Goal: Check status

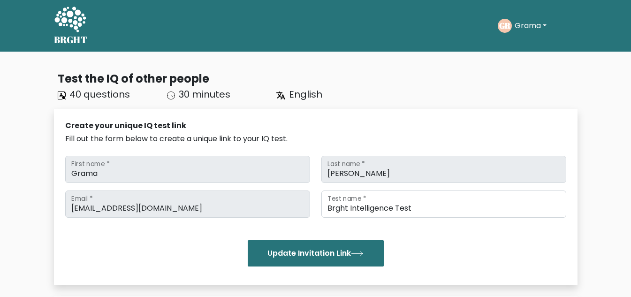
click at [523, 25] on button "Grama" at bounding box center [531, 26] width 38 height 12
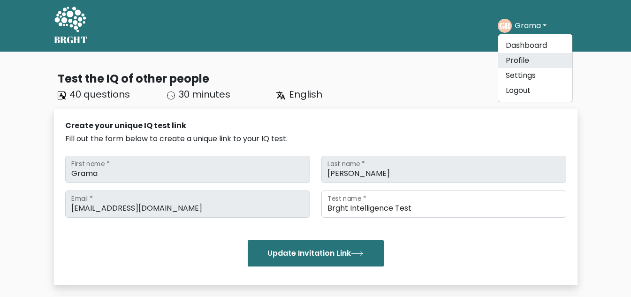
click at [509, 65] on link "Profile" at bounding box center [535, 60] width 74 height 15
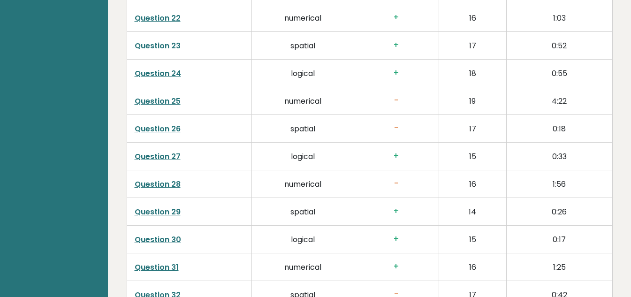
scroll to position [2490, 0]
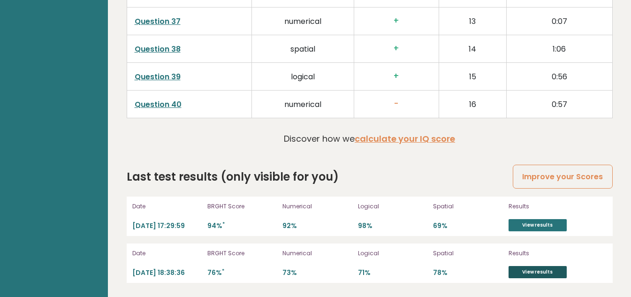
click at [548, 277] on link "View results" at bounding box center [537, 272] width 58 height 12
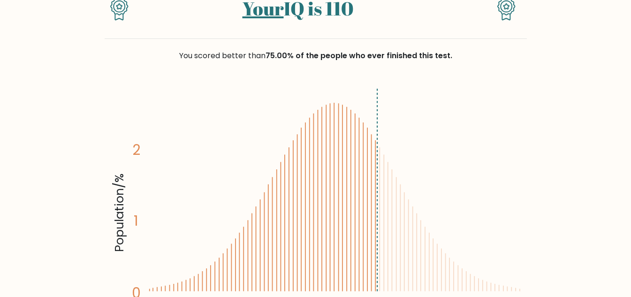
scroll to position [207, 0]
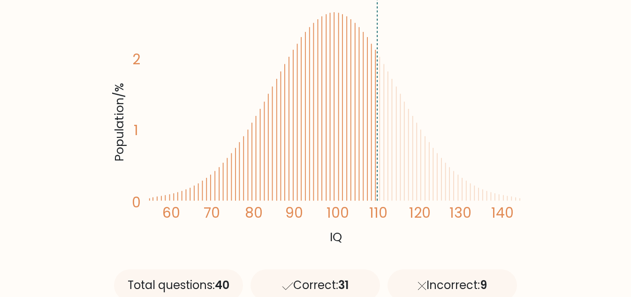
drag, startPoint x: 397, startPoint y: 196, endPoint x: 390, endPoint y: 253, distance: 57.1
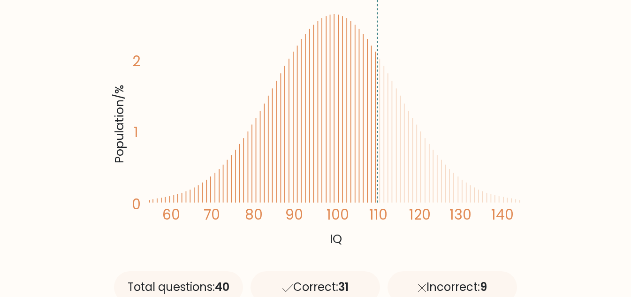
drag, startPoint x: 403, startPoint y: 201, endPoint x: 389, endPoint y: 176, distance: 29.0
